Goal: Task Accomplishment & Management: Manage account settings

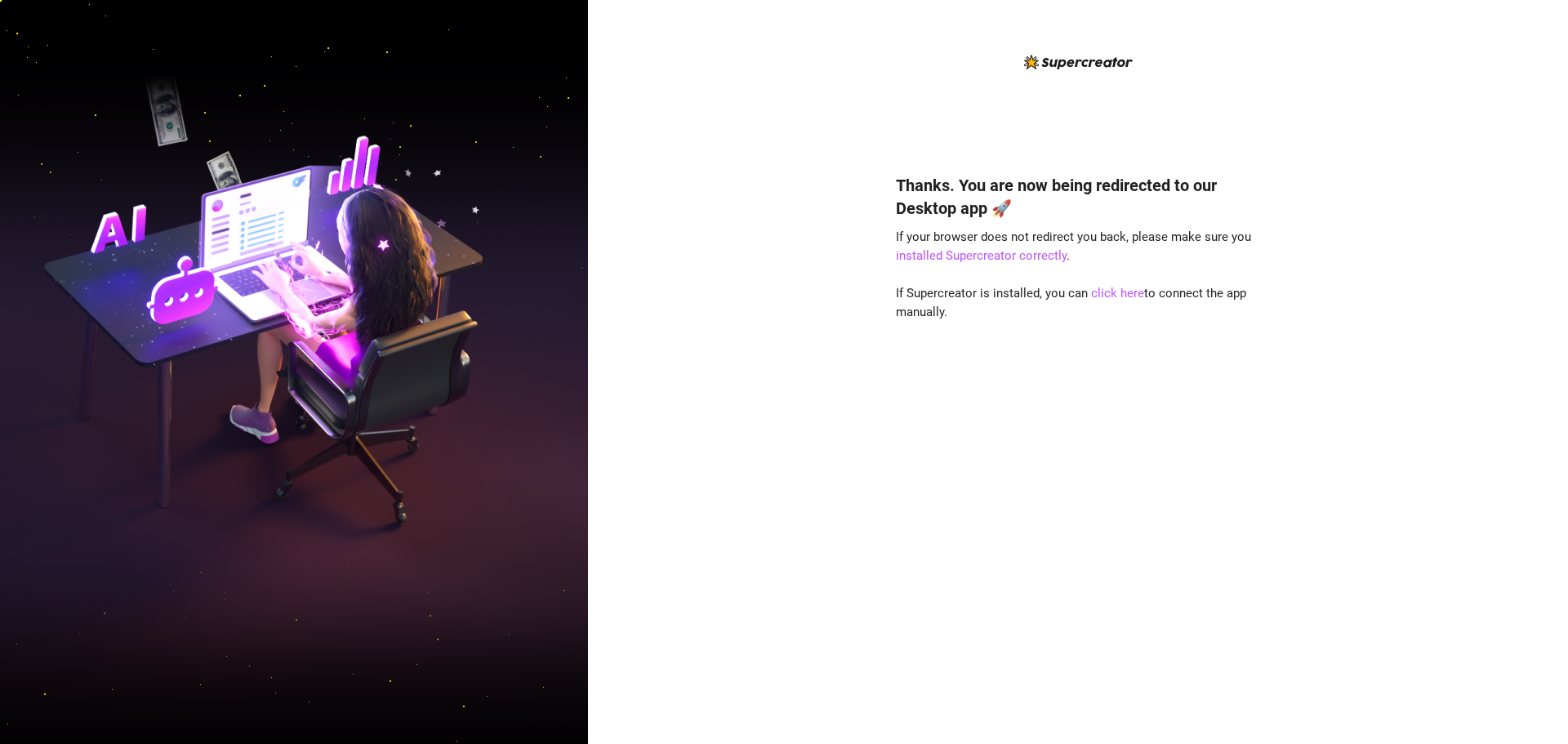
click at [1311, 471] on div "Thanks. You are now being redirected to our Desktop app 🚀 If your browser does …" at bounding box center [1078, 372] width 980 height 744
click at [1127, 301] on div "Thanks. You are now being redirected to our Desktop app 🚀 If your browser does …" at bounding box center [1078, 435] width 364 height 566
click at [1128, 299] on link "click here" at bounding box center [1118, 292] width 53 height 15
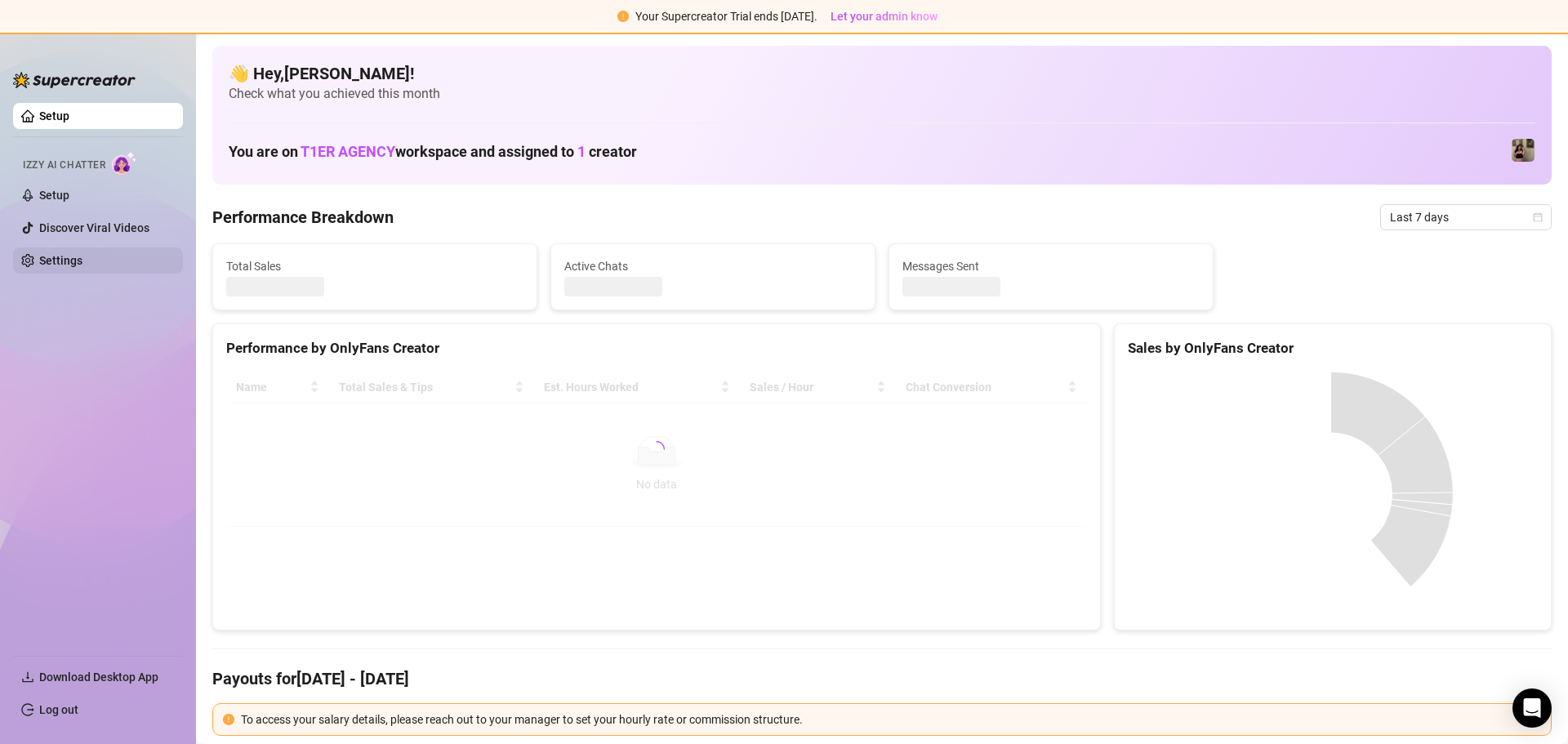
click at [73, 254] on link "Settings" at bounding box center [61, 260] width 43 height 13
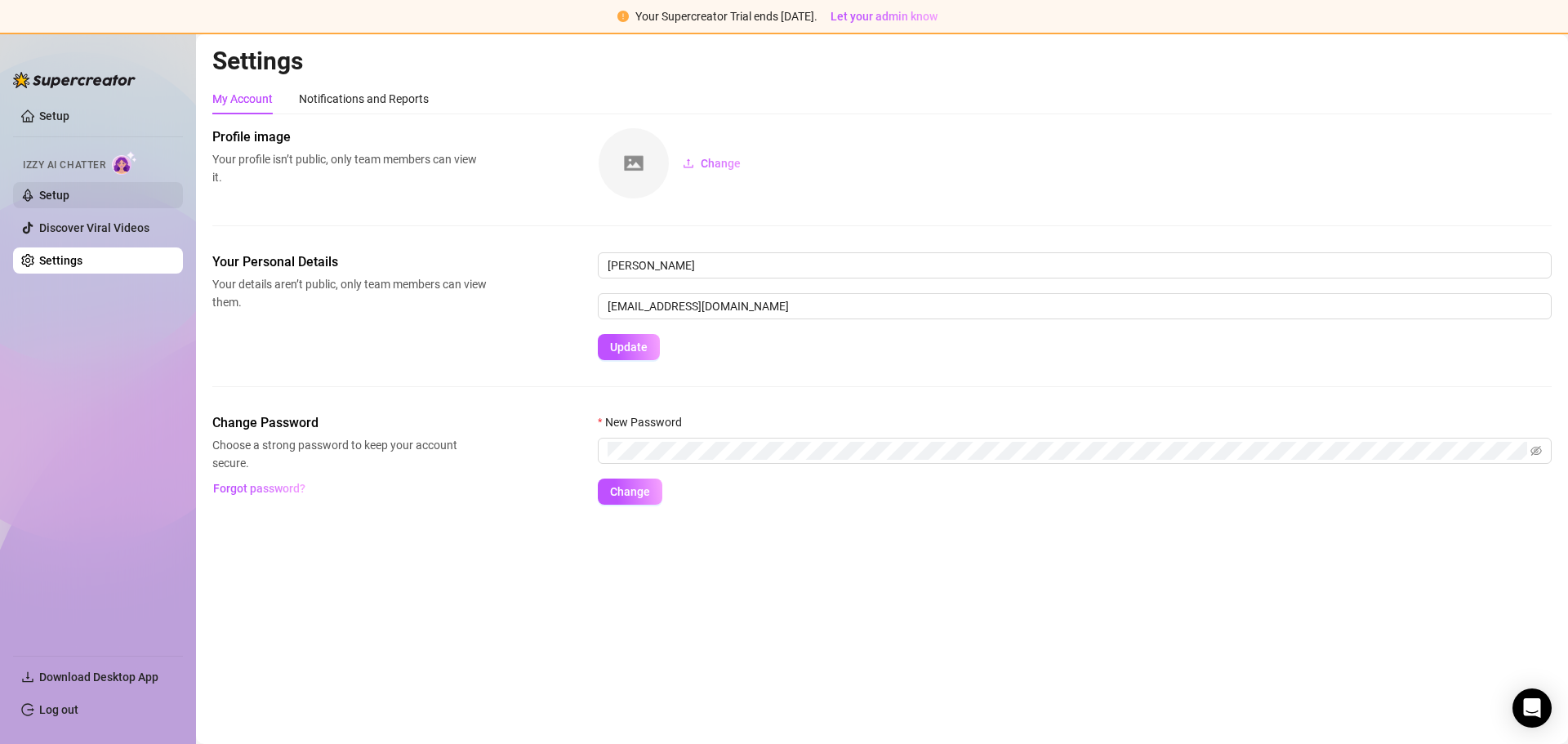
click at [69, 189] on link "Setup" at bounding box center [54, 195] width 30 height 13
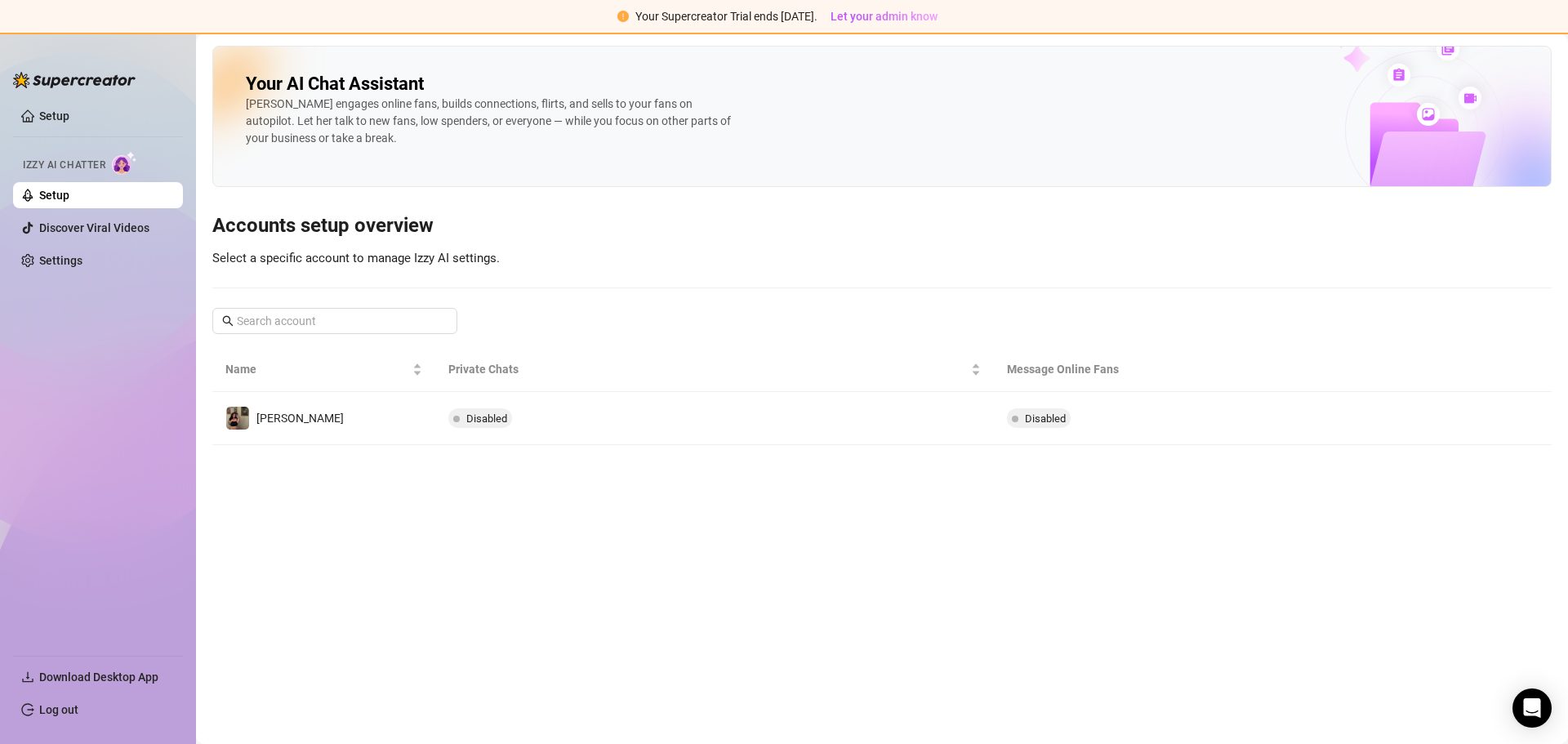
click at [82, 255] on link "Settings" at bounding box center [61, 260] width 43 height 13
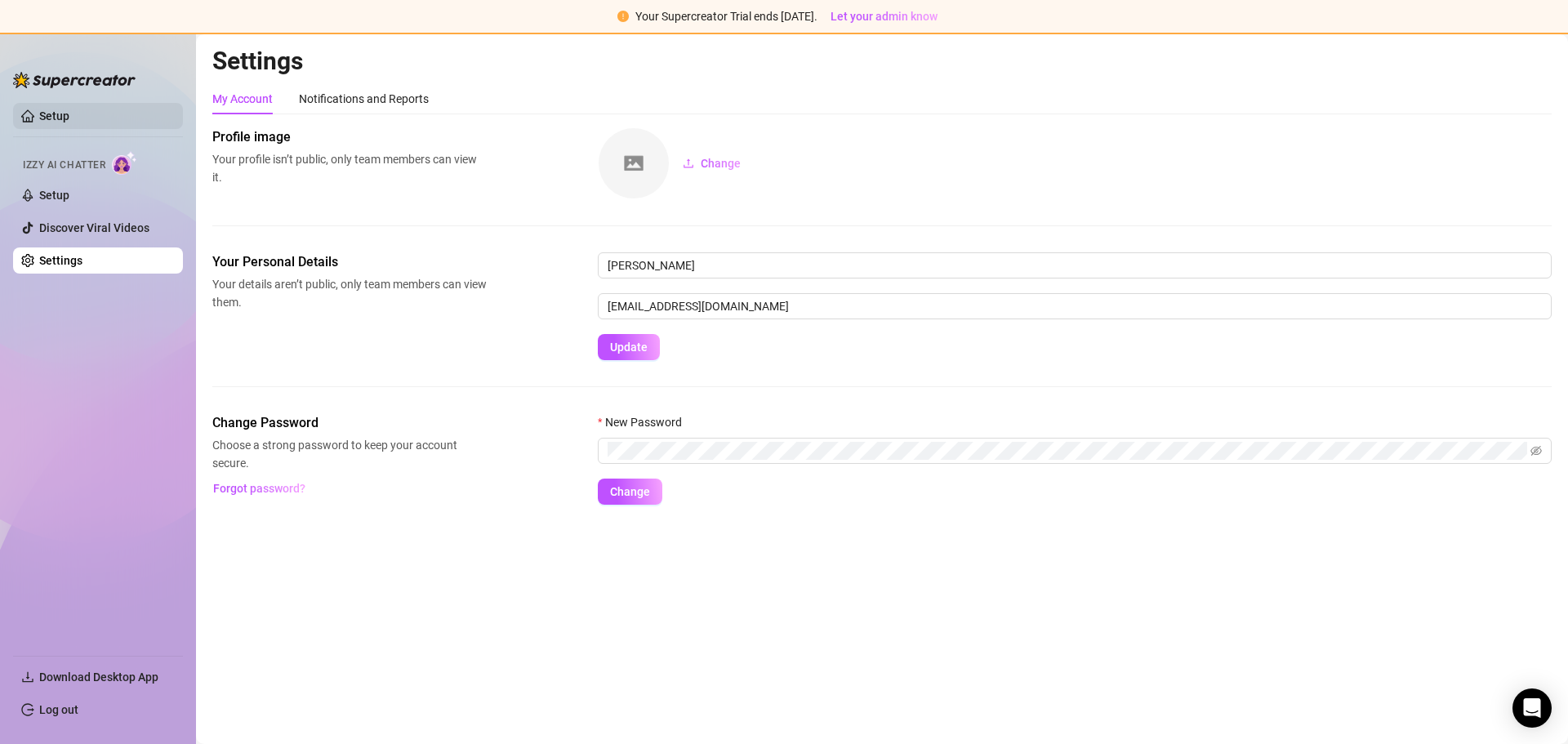
click at [60, 120] on link "Setup" at bounding box center [54, 116] width 30 height 13
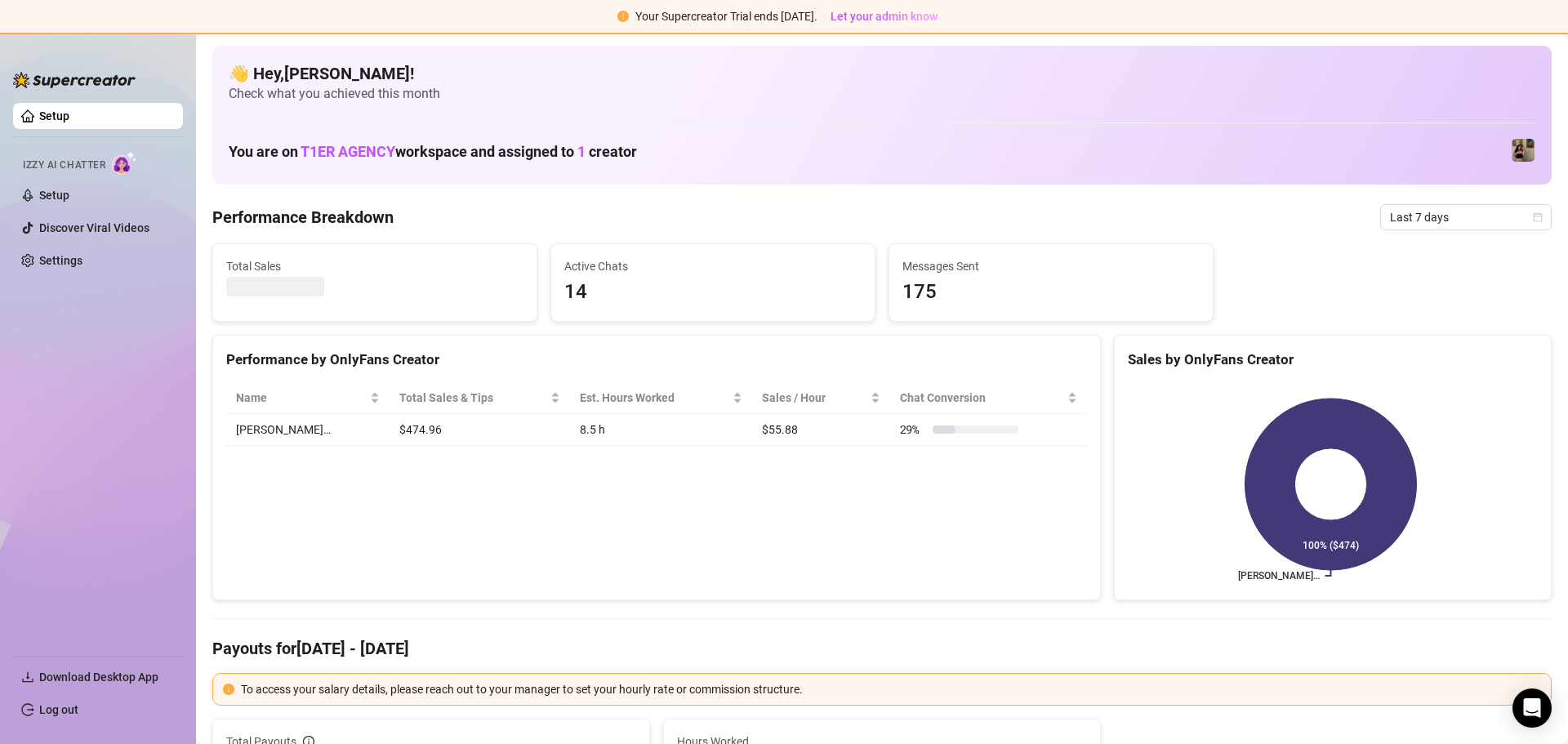
click at [57, 714] on link "Log out" at bounding box center [59, 709] width 39 height 13
click at [57, 713] on html "Your Supercreator Trial ends [DATE]. Let your admin know Setup Izzy AI Chatter …" at bounding box center [784, 372] width 1568 height 744
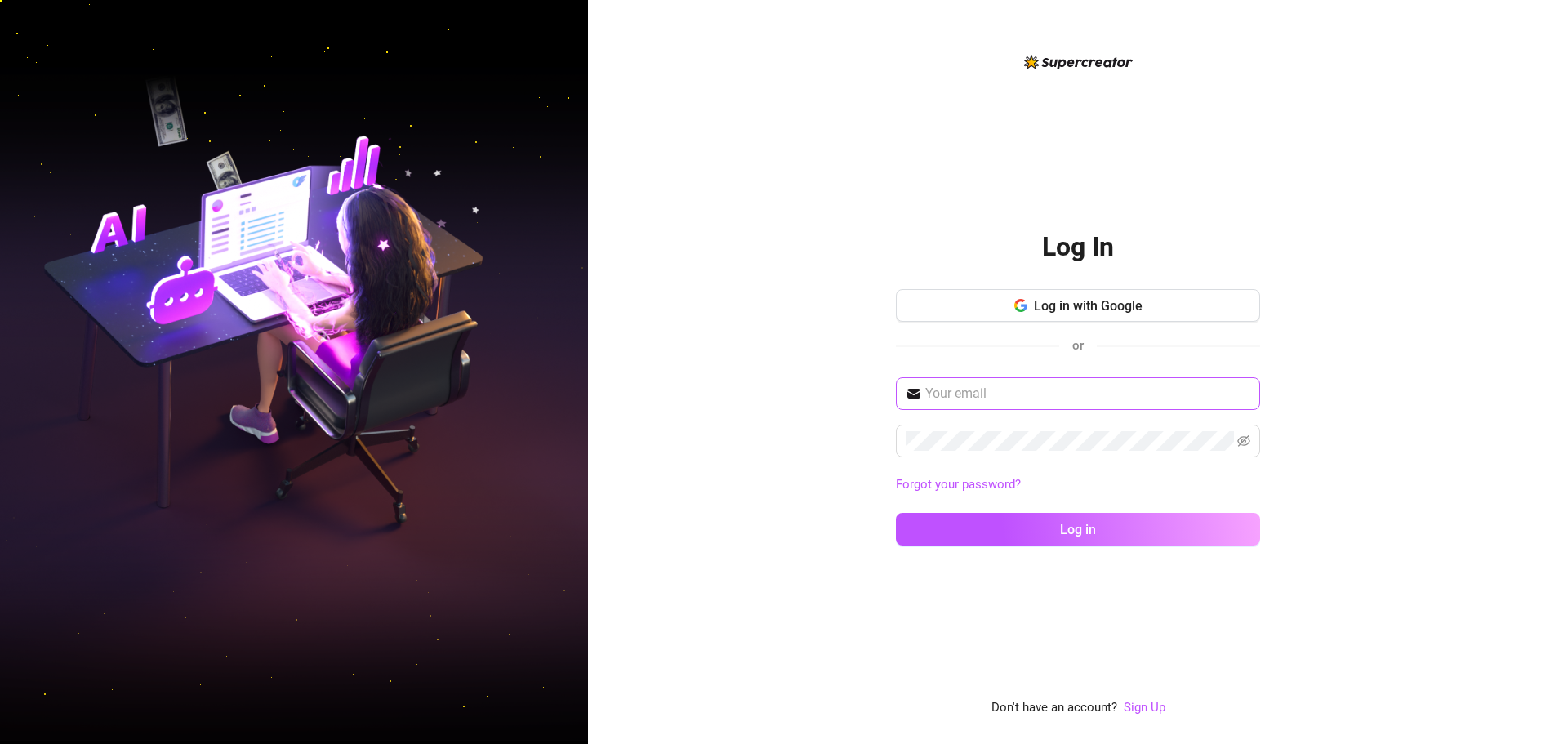
click at [1180, 408] on span at bounding box center [1078, 393] width 364 height 33
click at [1184, 316] on button "Log in with Google" at bounding box center [1078, 305] width 364 height 33
